Goal: Task Accomplishment & Management: Use online tool/utility

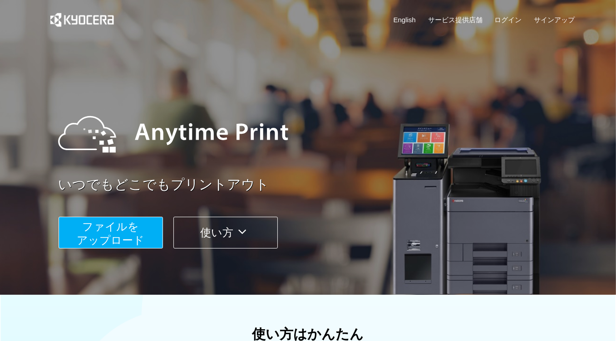
click at [85, 239] on span "ファイルを ​​アップロード" at bounding box center [111, 234] width 68 height 26
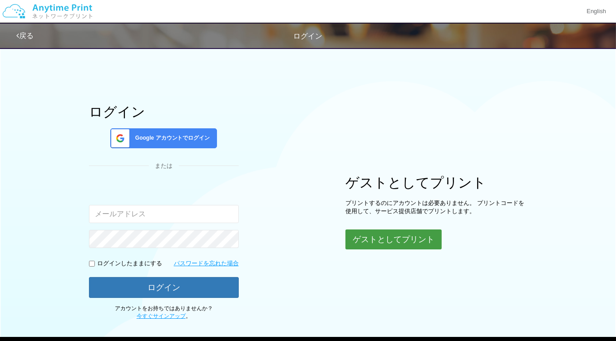
click at [404, 238] on button "ゲストとしてプリント" at bounding box center [393, 240] width 96 height 20
click at [424, 239] on button "ゲストとしてプリント" at bounding box center [393, 240] width 96 height 20
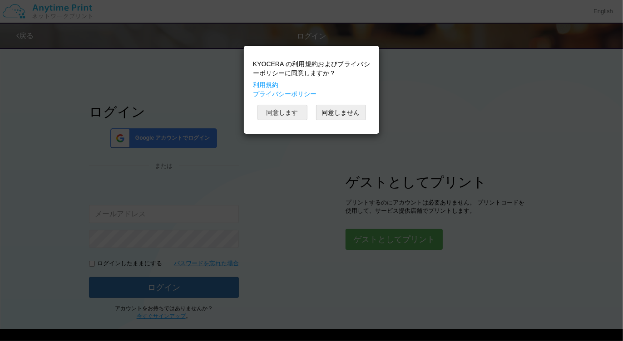
click at [281, 115] on button "同意します" at bounding box center [282, 112] width 50 height 15
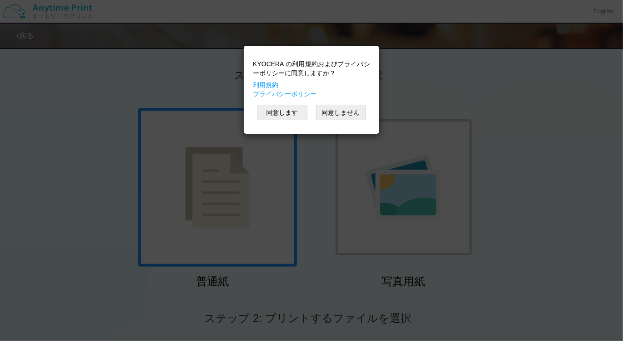
click at [202, 233] on div "KYOCERA の利用規約およびプライバシーポリシーに同意しますか？ 利用規約 プライバシーポリシー 同意します 同意しません" at bounding box center [311, 170] width 623 height 341
click at [283, 105] on button "同意します" at bounding box center [282, 112] width 50 height 15
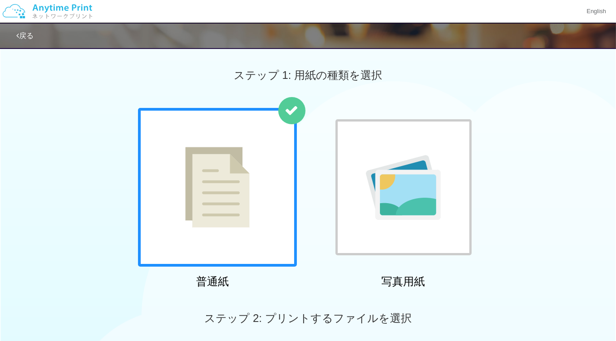
click at [192, 225] on img at bounding box center [217, 187] width 64 height 81
click at [181, 223] on div at bounding box center [217, 187] width 159 height 159
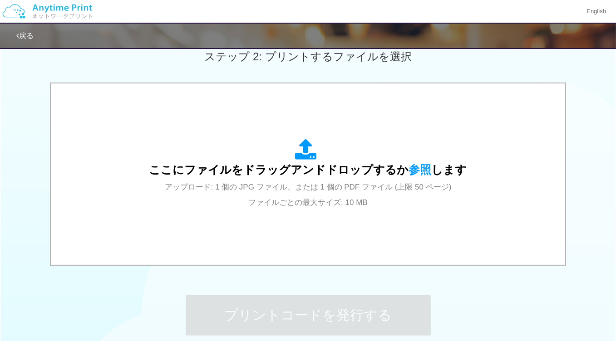
scroll to position [265, 0]
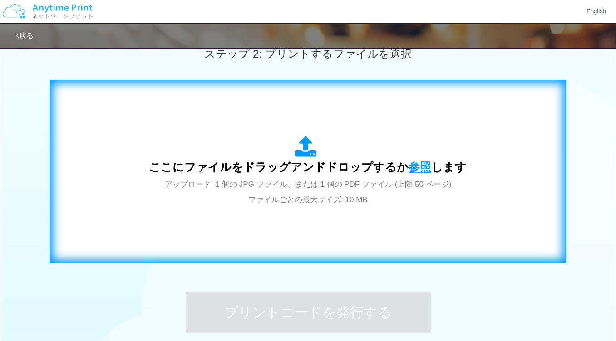
click at [418, 168] on span "参照" at bounding box center [420, 167] width 23 height 13
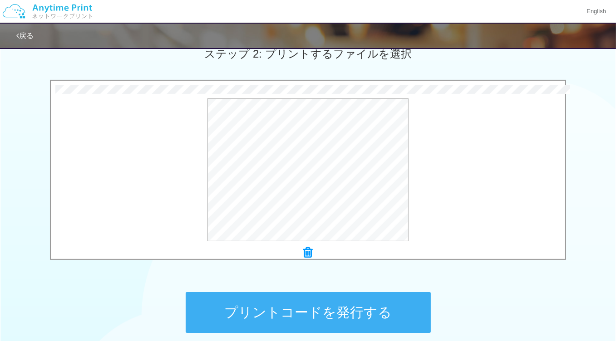
click at [210, 311] on button "プリントコードを発行する" at bounding box center [308, 312] width 245 height 41
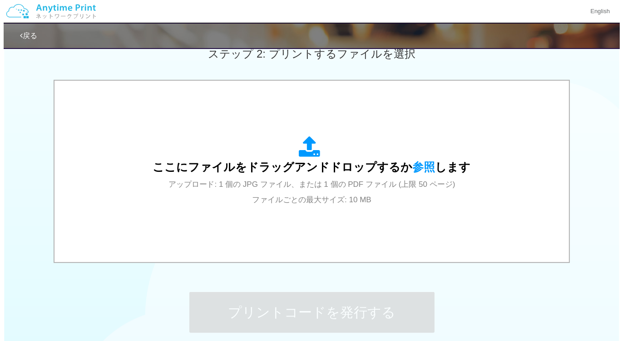
scroll to position [0, 0]
